Goal: Find specific page/section: Find specific page/section

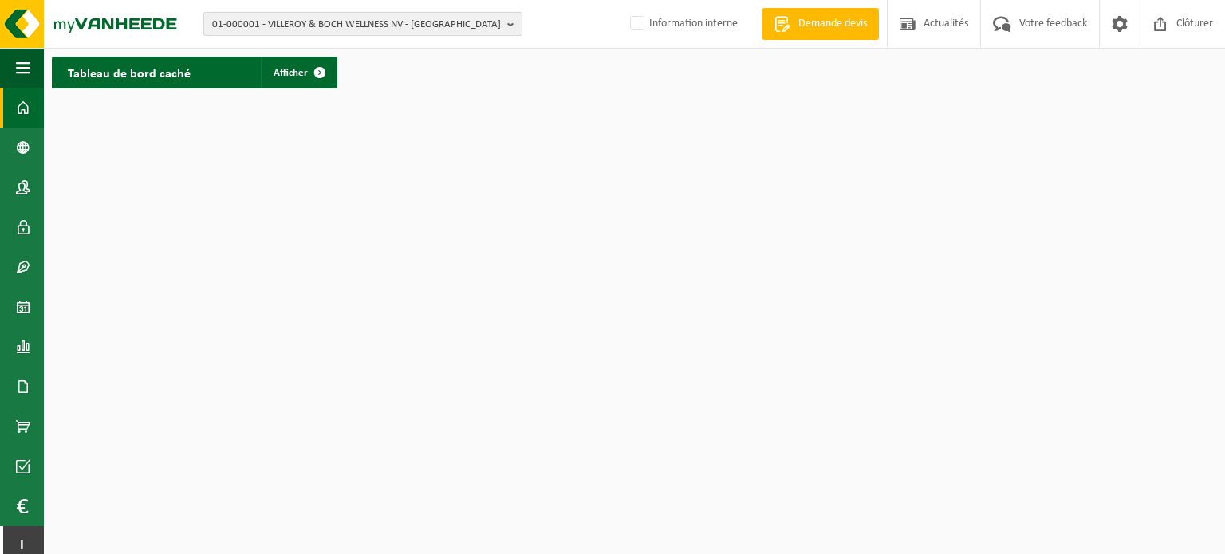
click at [506, 26] on button "01-000001 - VILLEROY & BOCH WELLNESS NV - ROESELARE" at bounding box center [362, 24] width 319 height 24
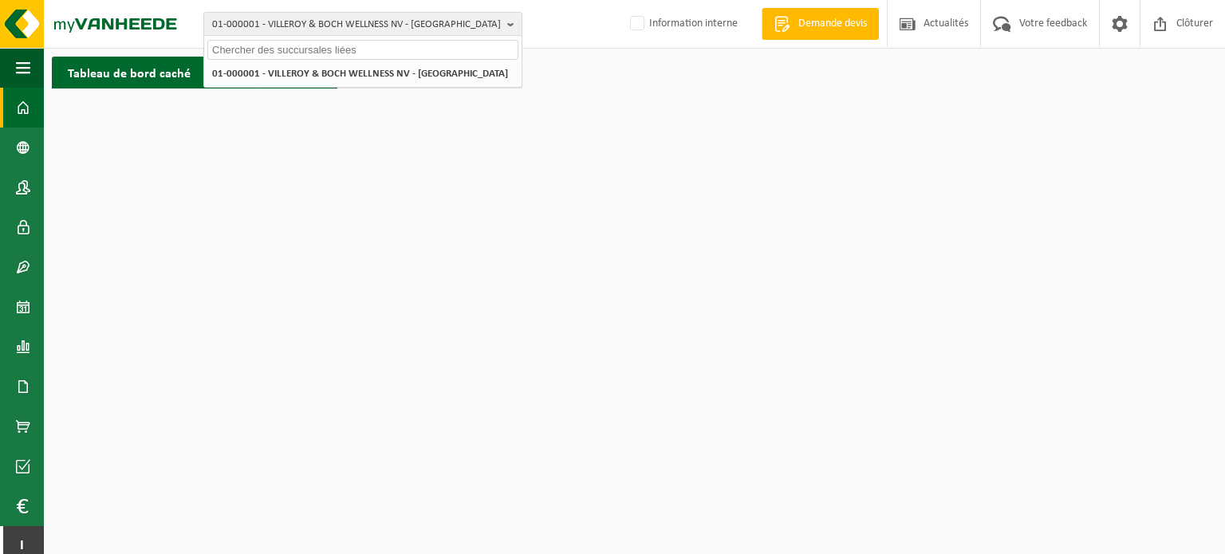
click at [308, 49] on input "text" at bounding box center [362, 50] width 311 height 20
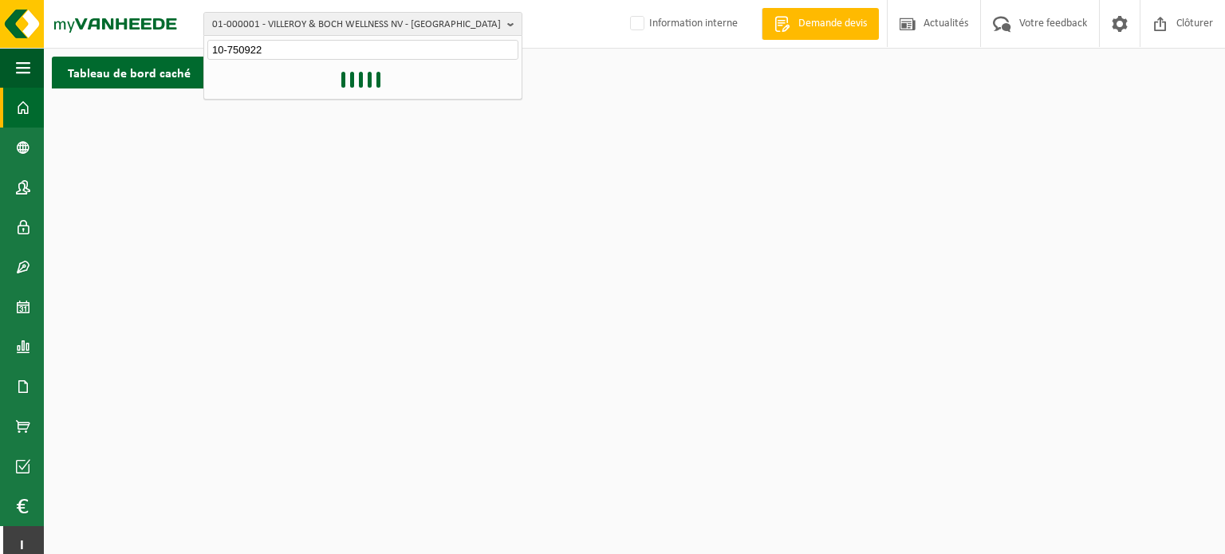
type input "10-750922"
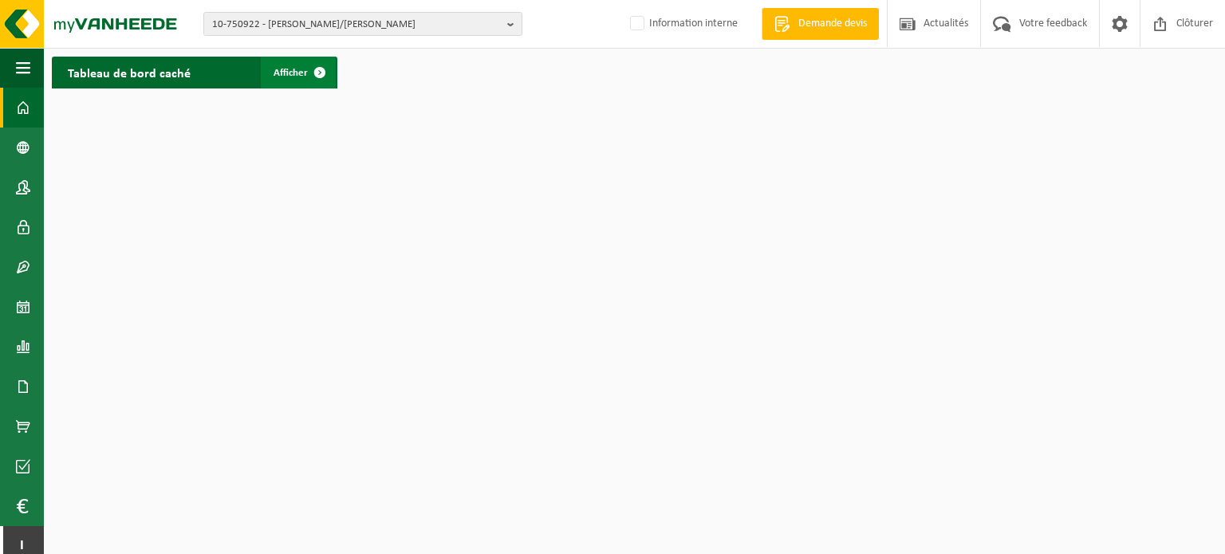
click at [304, 77] on span at bounding box center [320, 73] width 32 height 32
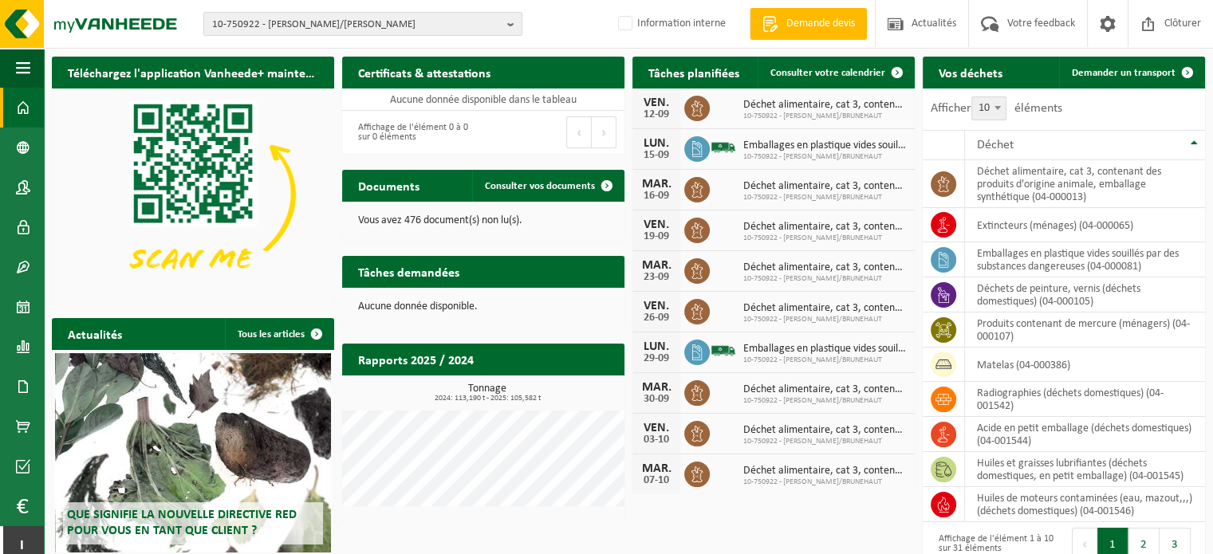
click at [30, 102] on link "Tableau de bord" at bounding box center [22, 108] width 44 height 40
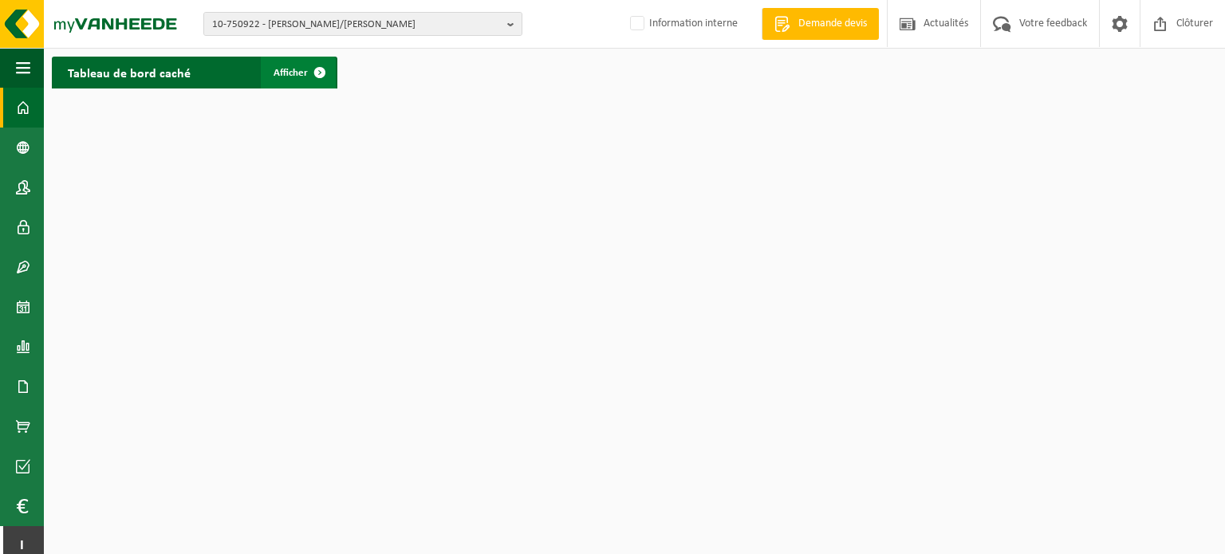
click at [276, 73] on span "Afficher" at bounding box center [291, 73] width 34 height 10
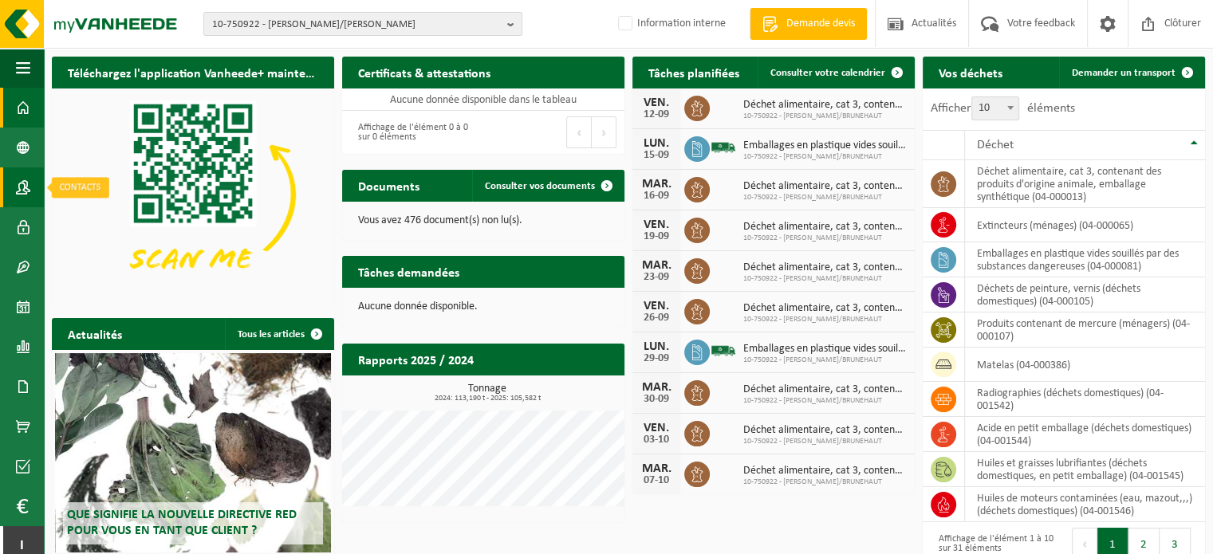
click at [26, 186] on span at bounding box center [23, 187] width 14 height 40
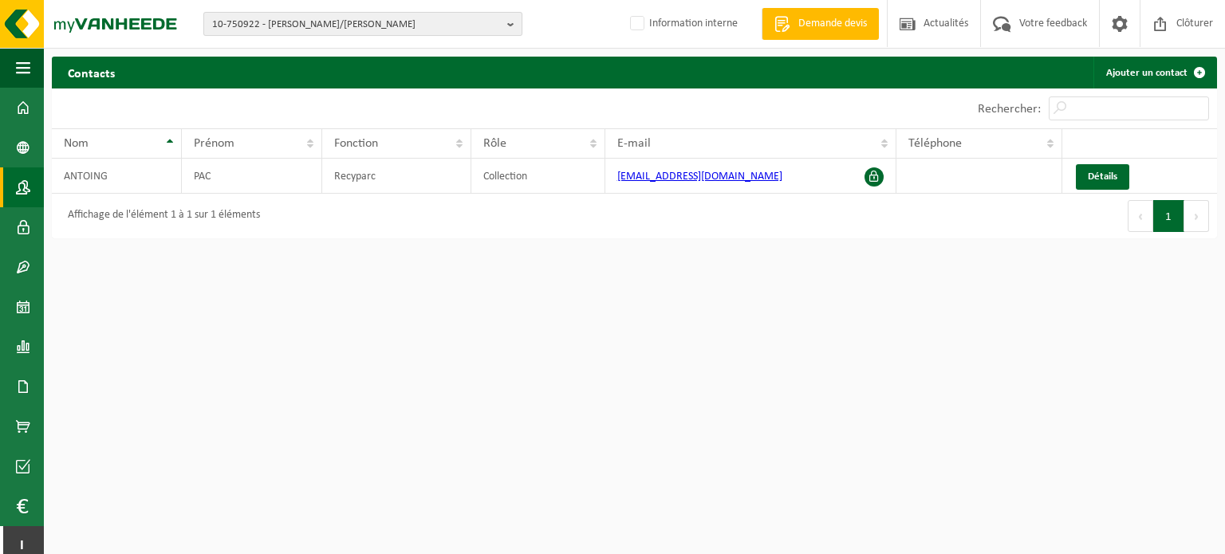
click at [514, 28] on b "button" at bounding box center [514, 24] width 14 height 22
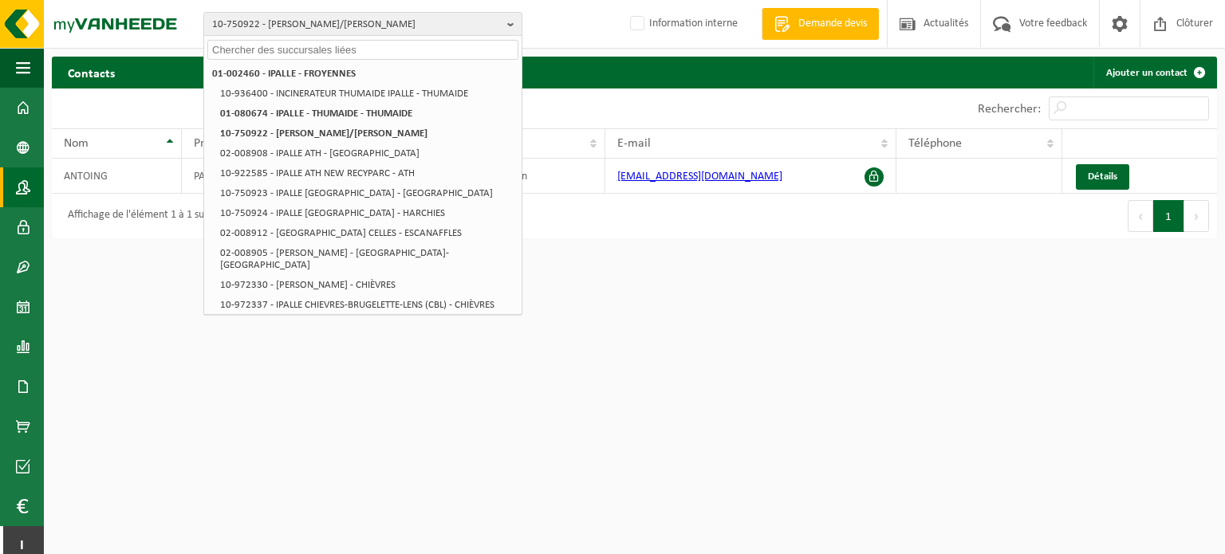
click at [298, 41] on input "text" at bounding box center [362, 50] width 311 height 20
click at [249, 50] on input "text" at bounding box center [362, 50] width 311 height 20
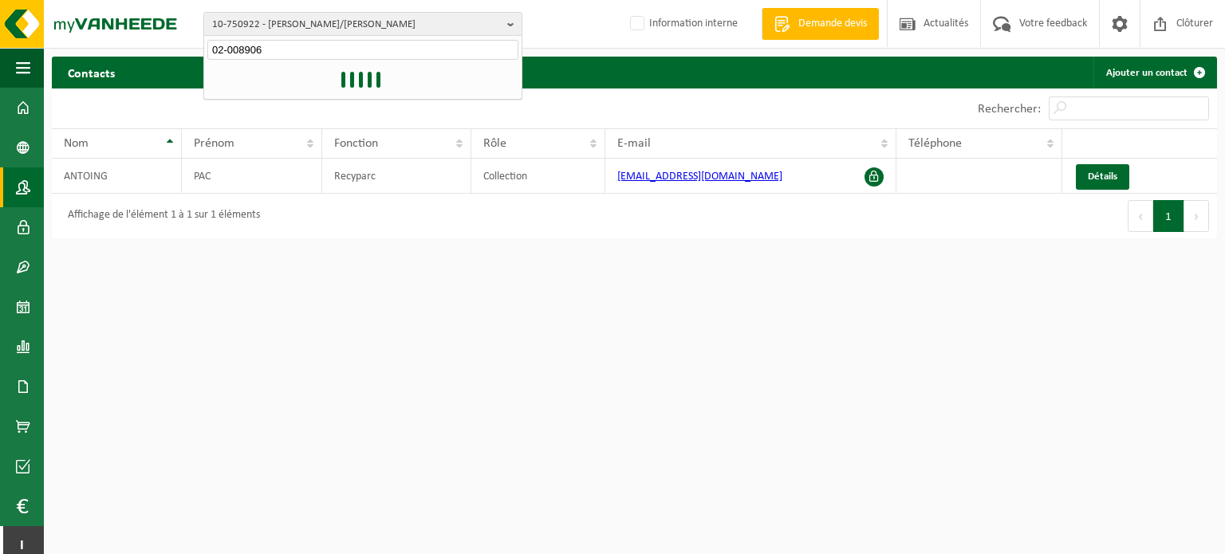
type input "02-008906"
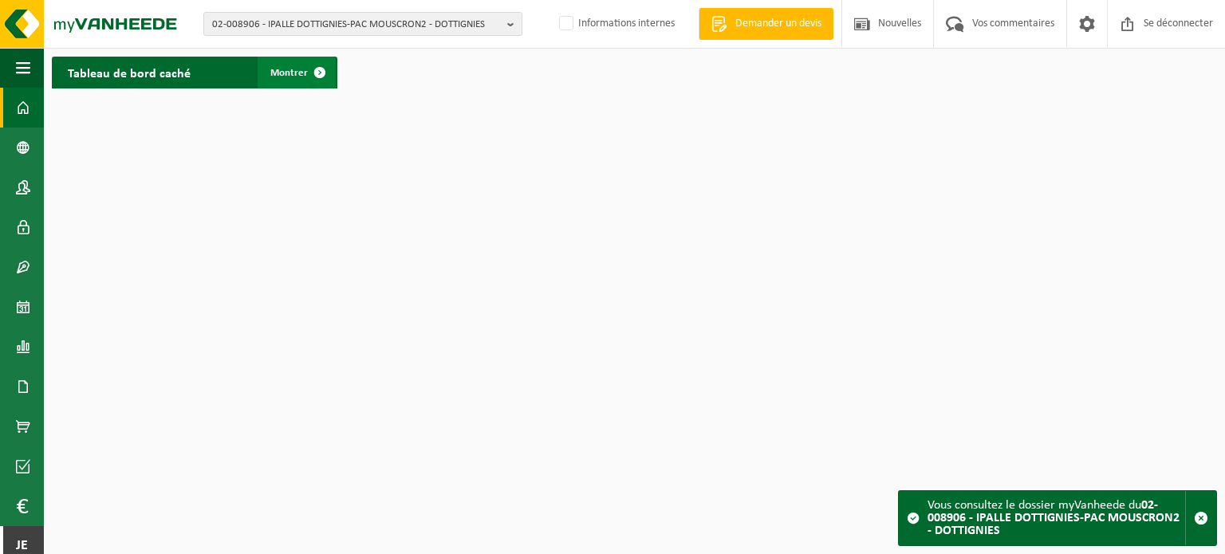
click at [278, 69] on font "Montrer" at bounding box center [288, 73] width 37 height 10
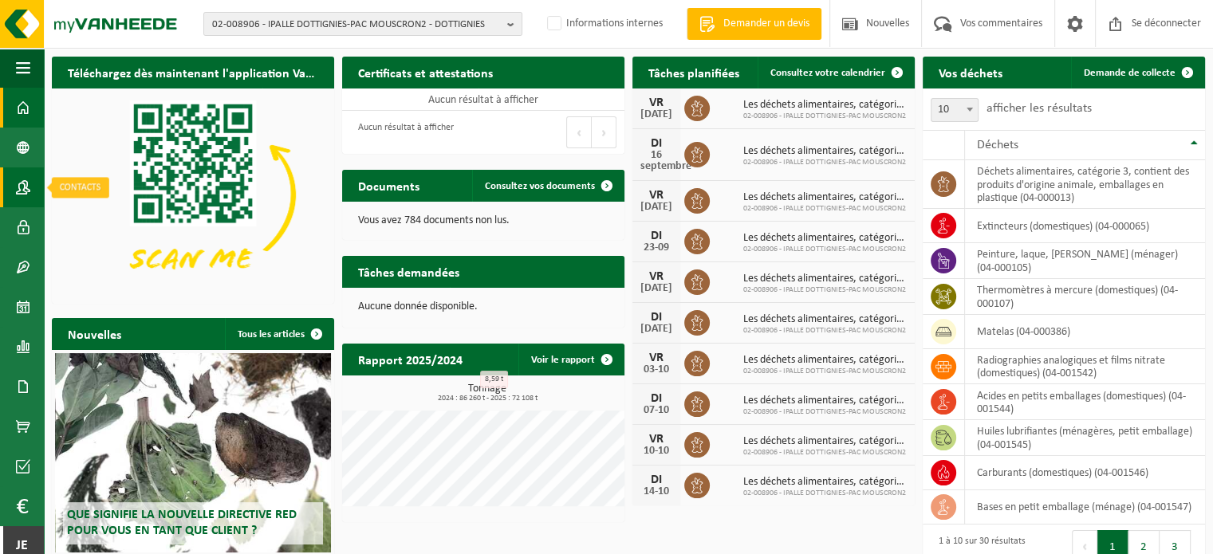
click at [26, 187] on span at bounding box center [23, 187] width 14 height 40
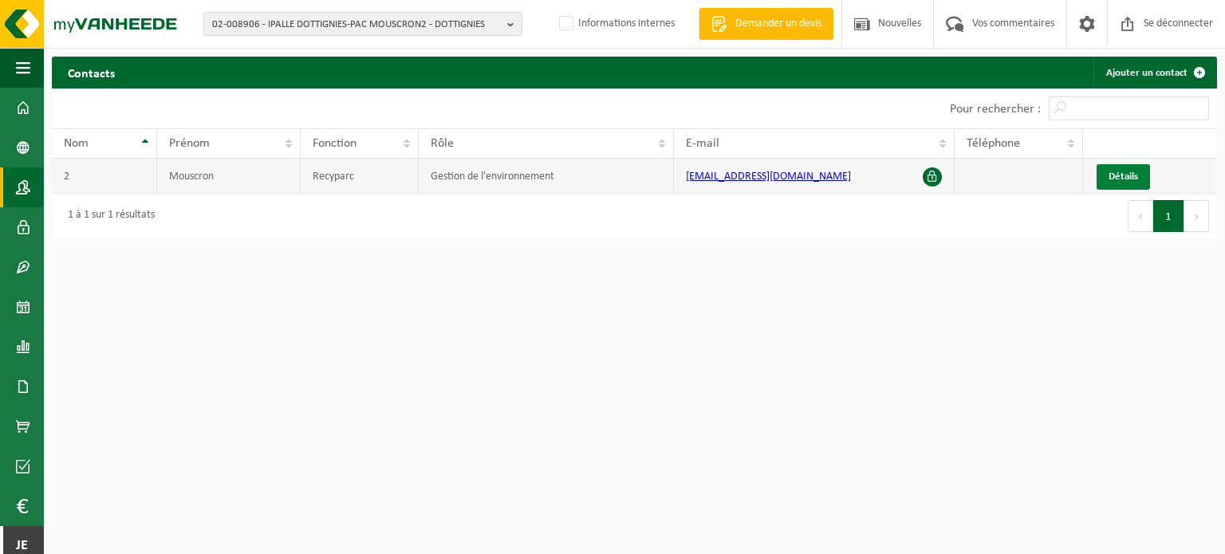
click at [1113, 178] on font "Détails" at bounding box center [1124, 176] width 30 height 10
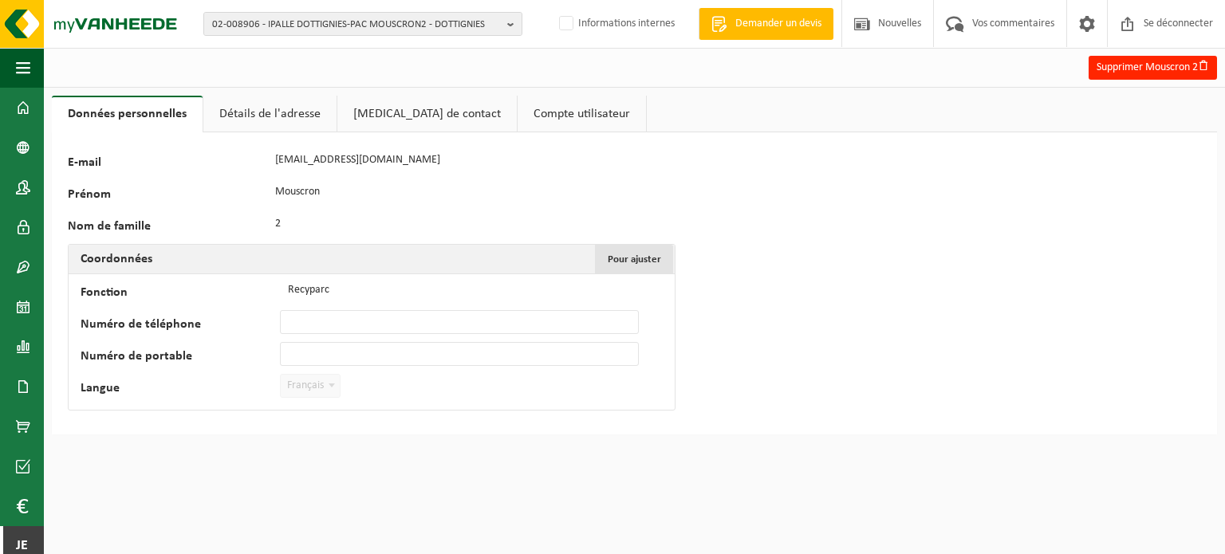
click at [621, 261] on font "Pour ajuster" at bounding box center [634, 259] width 53 height 10
click at [418, 116] on font "[MEDICAL_DATA] de contact" at bounding box center [427, 114] width 148 height 13
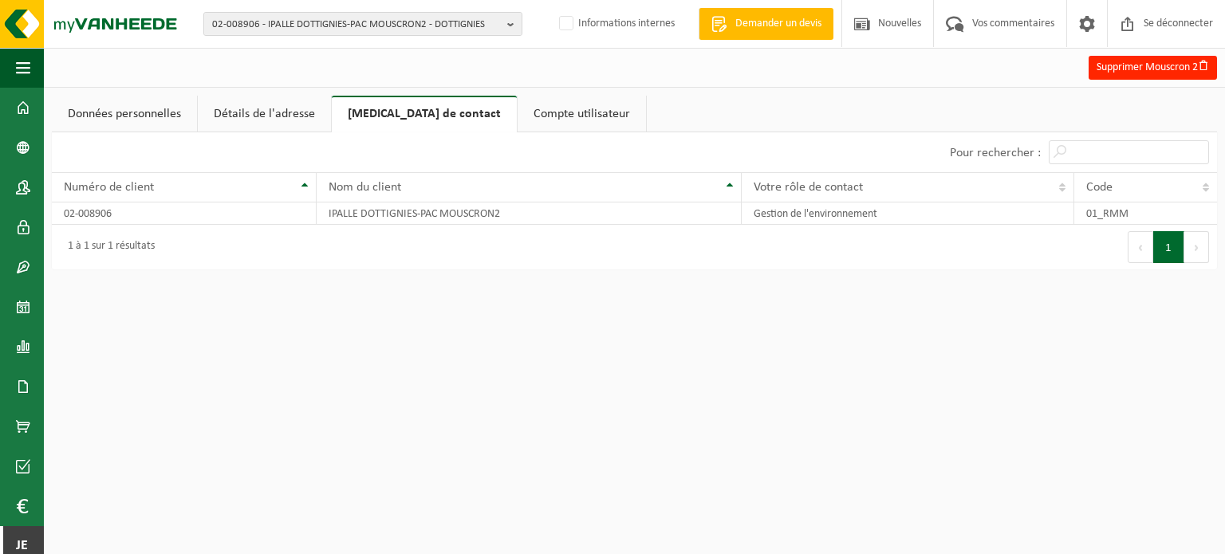
click at [534, 114] on font "Compte utilisateur" at bounding box center [582, 114] width 97 height 13
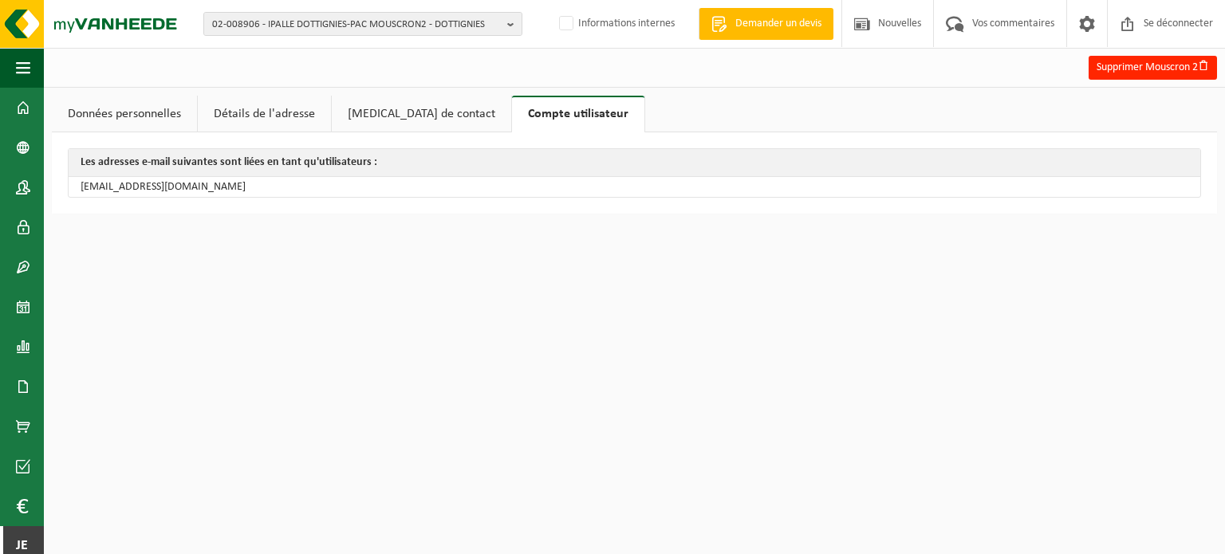
click at [135, 113] on font "Données personnelles" at bounding box center [124, 114] width 113 height 13
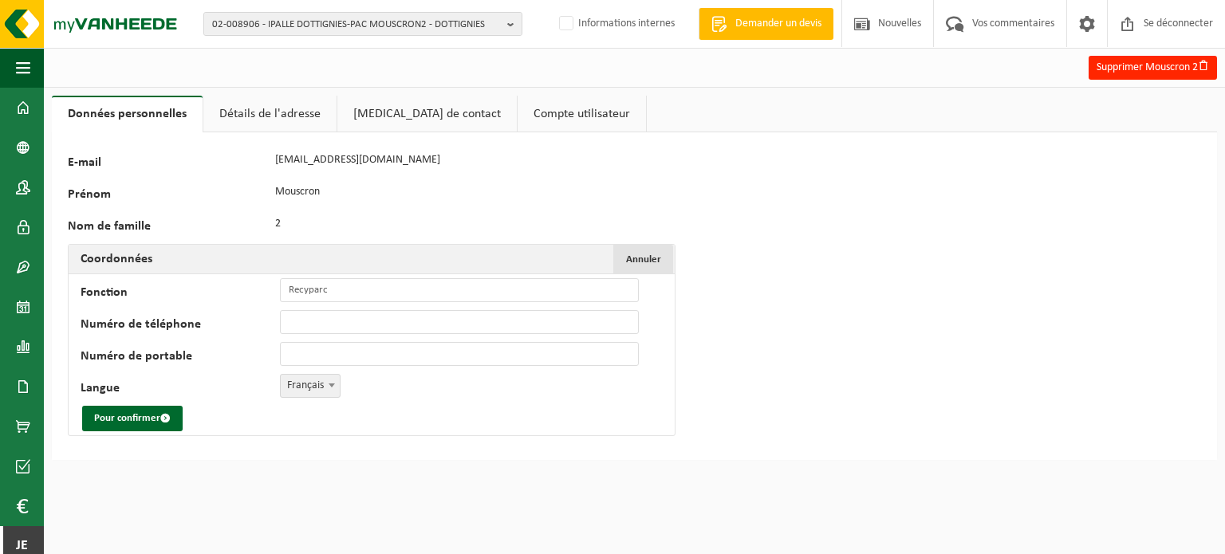
click at [625, 254] on button "Pour ajuster Annuler" at bounding box center [643, 259] width 60 height 29
